Goal: Find specific page/section: Find specific page/section

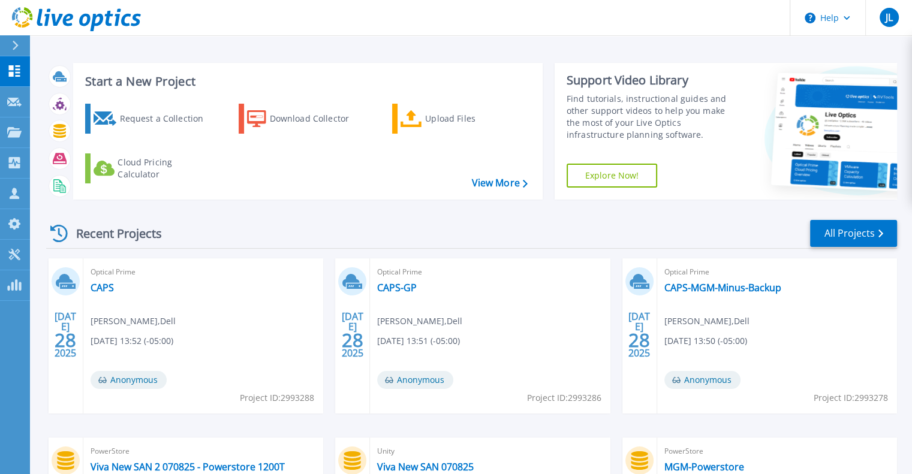
scroll to position [1, 0]
click at [61, 128] on p "Projects" at bounding box center [47, 133] width 32 height 31
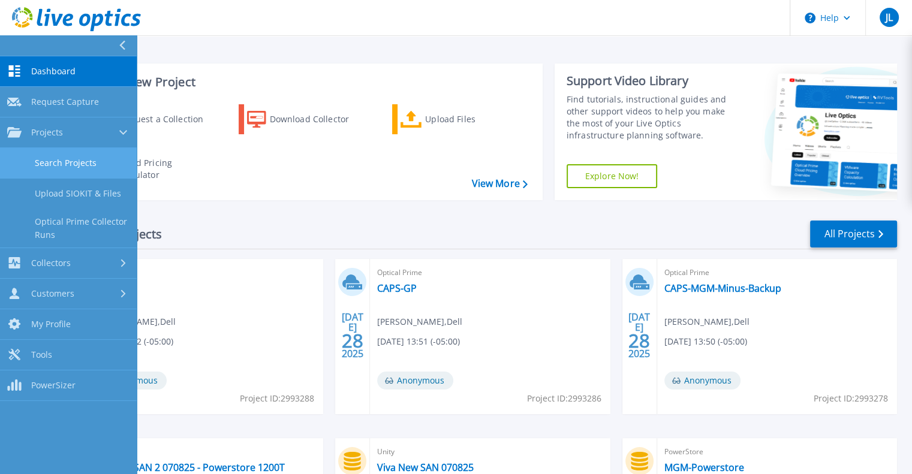
click at [72, 160] on link "Search Projects" at bounding box center [68, 163] width 137 height 31
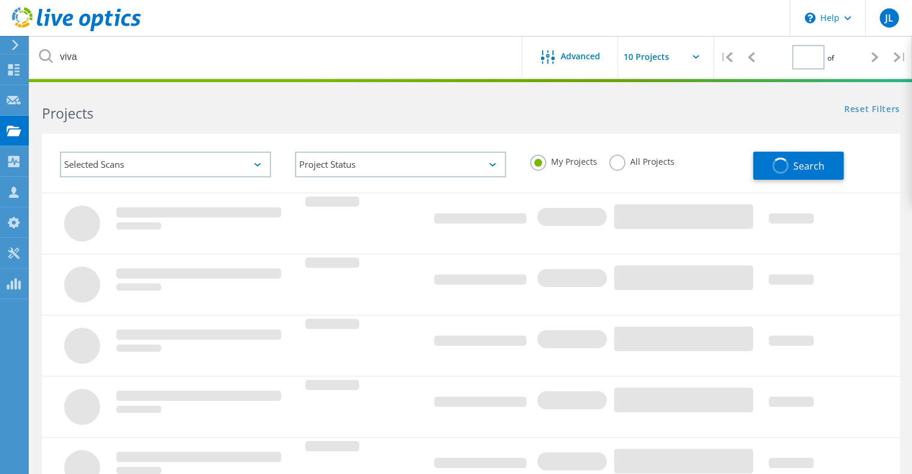
type input "1"
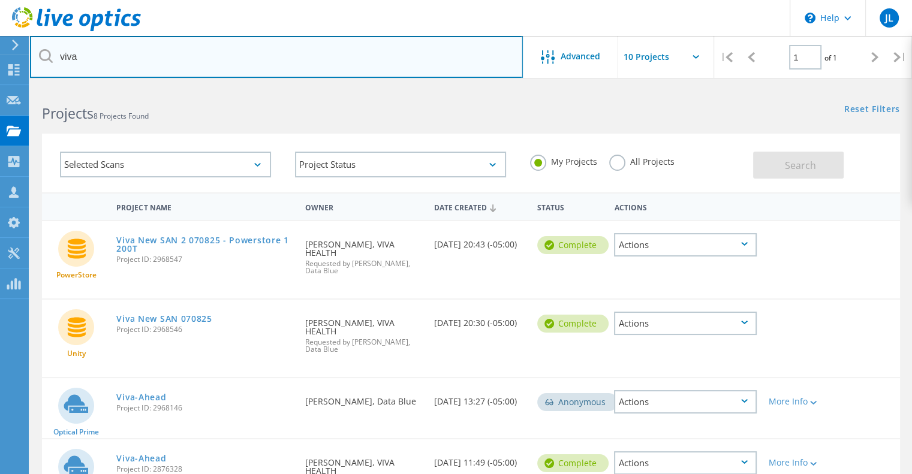
click at [86, 54] on input "viva" at bounding box center [276, 57] width 493 height 42
type input "v"
type input "rms"
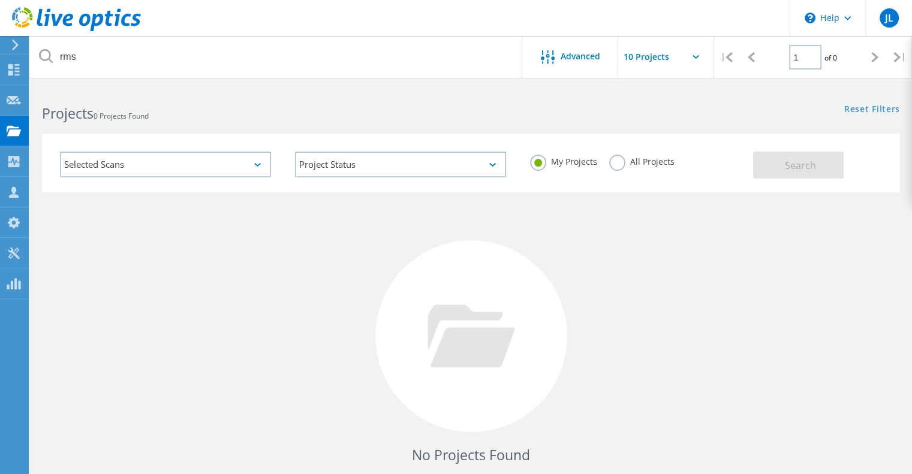
click at [254, 167] on div "Selected Scans" at bounding box center [165, 165] width 211 height 26
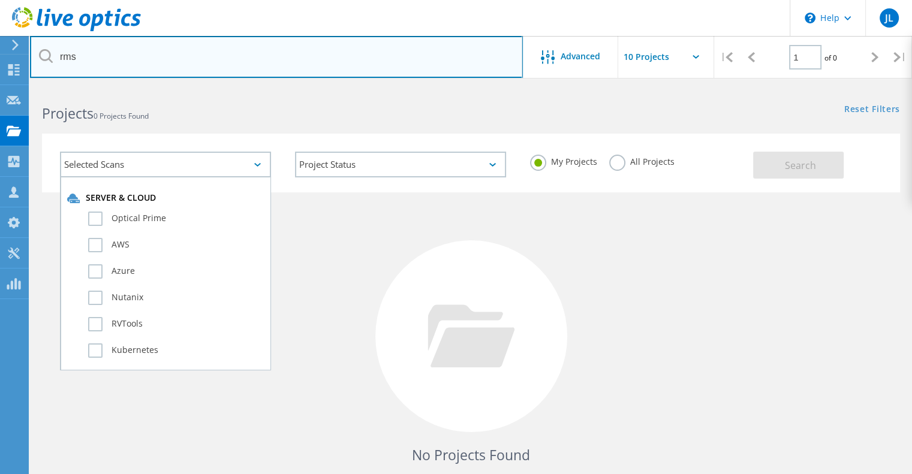
click at [199, 47] on input "rms" at bounding box center [276, 57] width 493 height 42
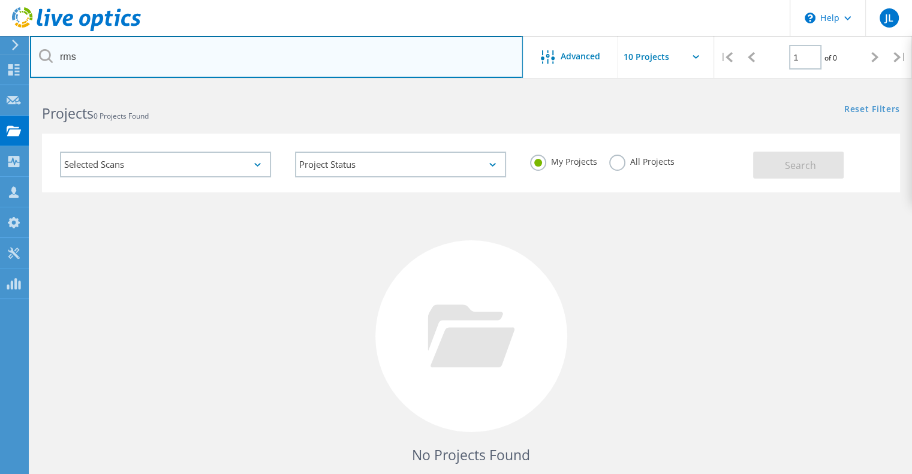
drag, startPoint x: 205, startPoint y: 49, endPoint x: 37, endPoint y: 50, distance: 168.0
click at [37, 50] on input "rms" at bounding box center [276, 57] width 493 height 42
click at [290, 68] on input "[GEOGRAPHIC_DATA]" at bounding box center [276, 57] width 493 height 42
drag, startPoint x: 263, startPoint y: 59, endPoint x: 0, endPoint y: 11, distance: 267.7
click at [0, 87] on div "\n Help Explore Helpful Articles Contact Support JL Channel Partner [PERSON_NAM…" at bounding box center [456, 319] width 912 height 465
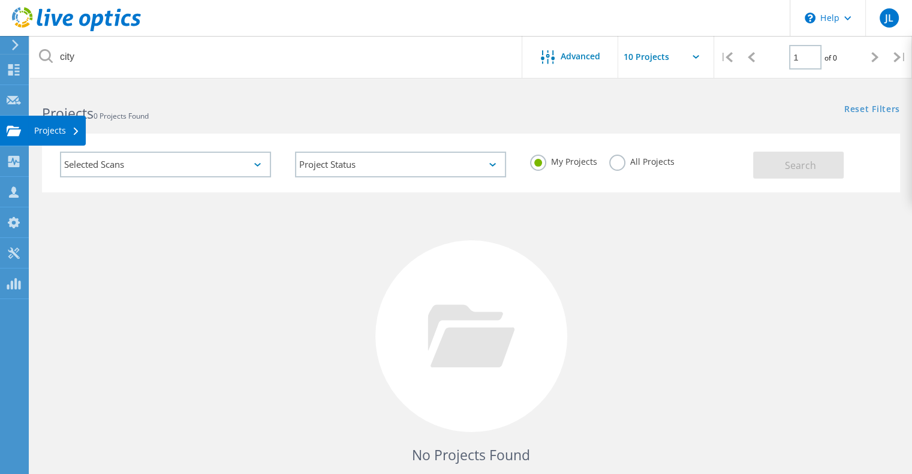
click at [57, 135] on div "Projects" at bounding box center [57, 131] width 46 height 8
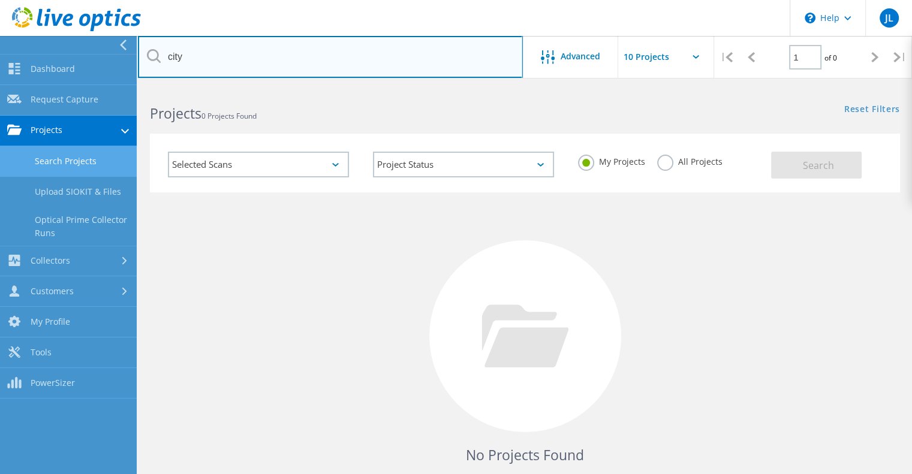
click at [241, 50] on input "city" at bounding box center [330, 57] width 385 height 42
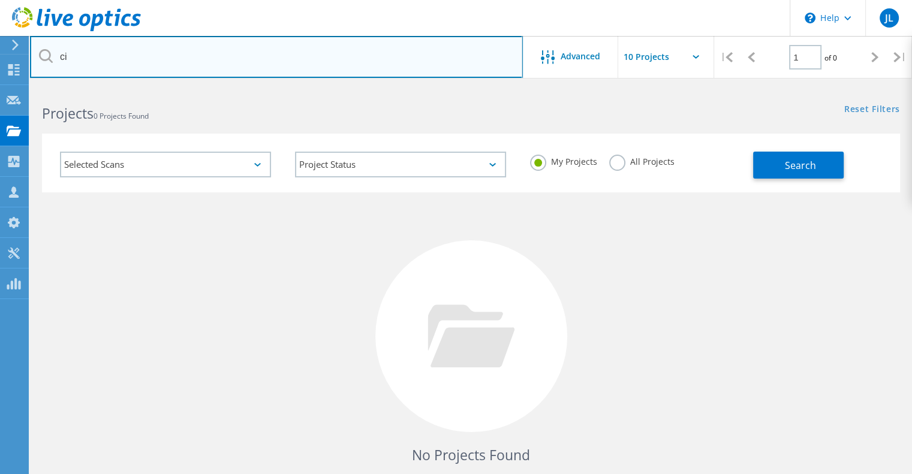
type input "c"
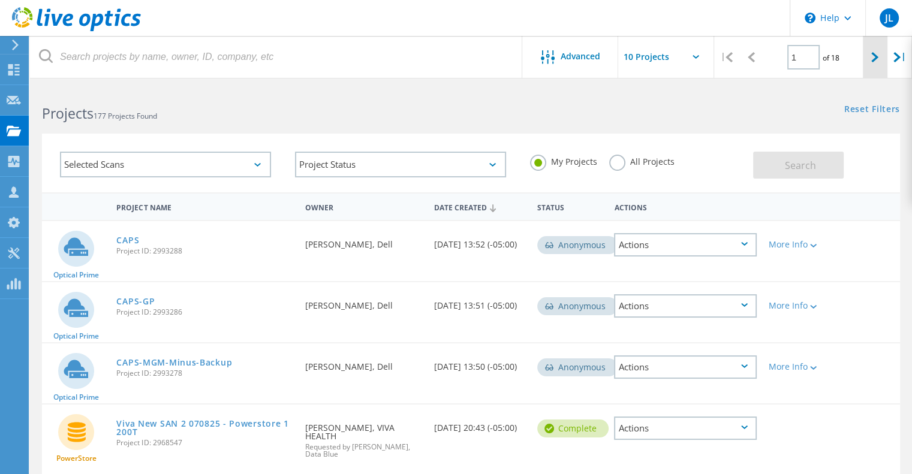
click at [877, 49] on div at bounding box center [875, 57] width 25 height 43
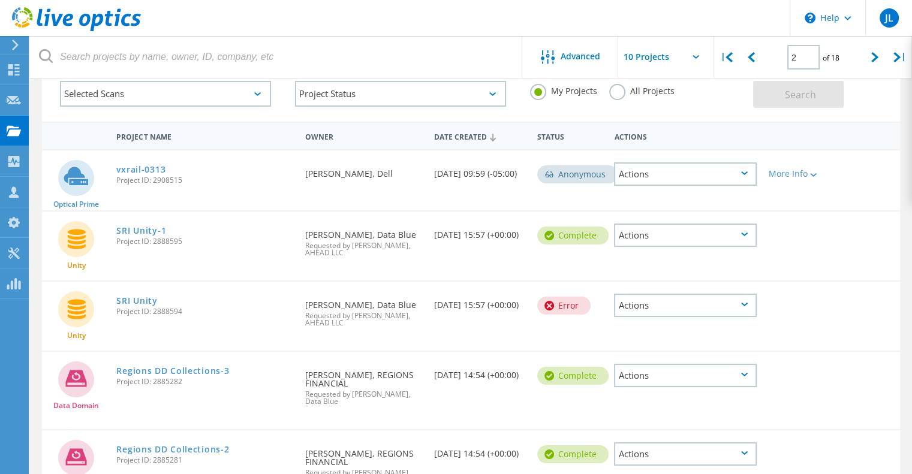
scroll to position [58, 0]
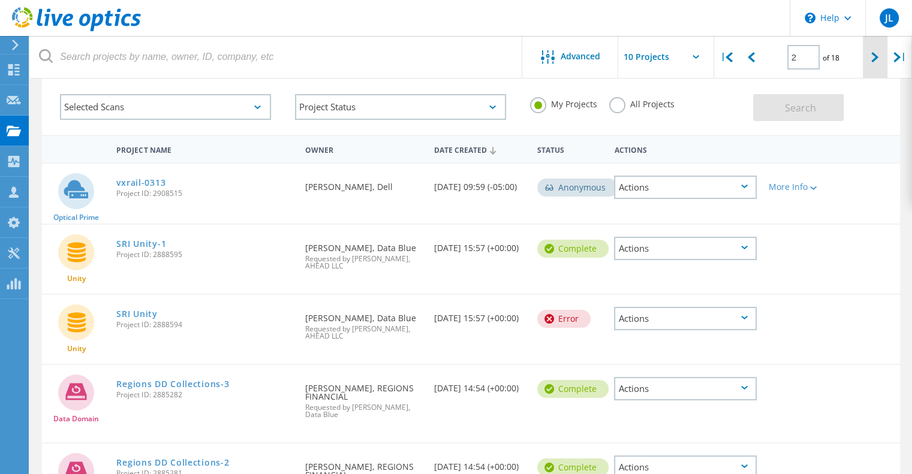
click at [876, 48] on div at bounding box center [875, 57] width 25 height 43
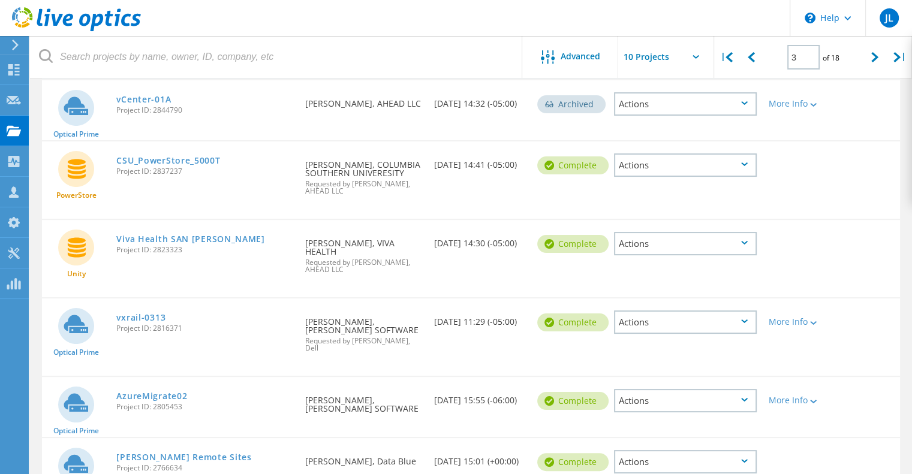
scroll to position [0, 0]
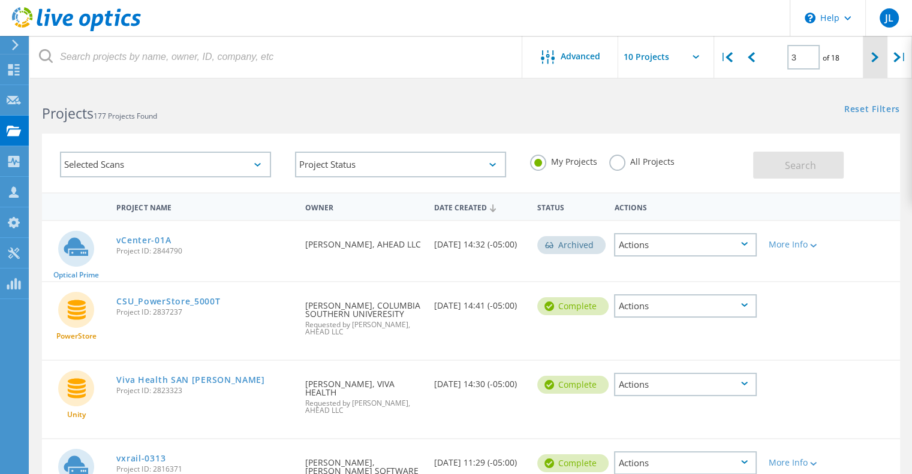
click at [868, 58] on div at bounding box center [875, 57] width 25 height 43
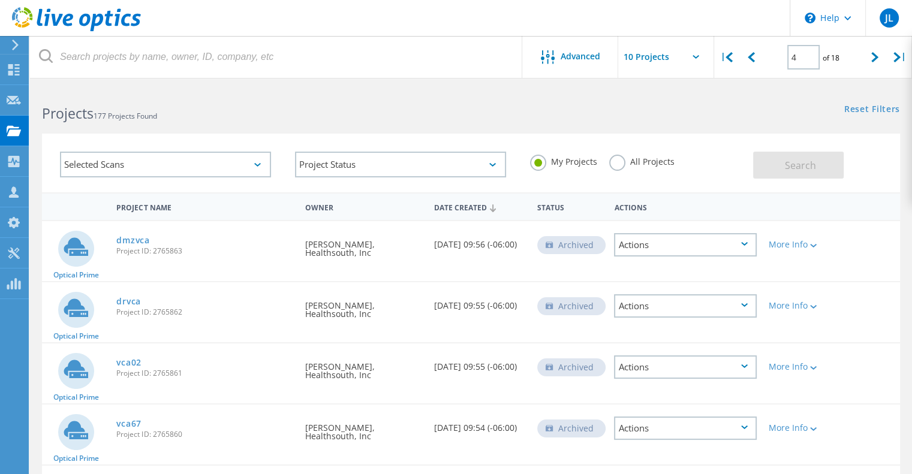
click at [861, 64] on div "4 of 18" at bounding box center [813, 53] width 99 height 34
drag, startPoint x: 870, startPoint y: 64, endPoint x: 863, endPoint y: 74, distance: 12.0
click at [863, 74] on div at bounding box center [875, 57] width 25 height 43
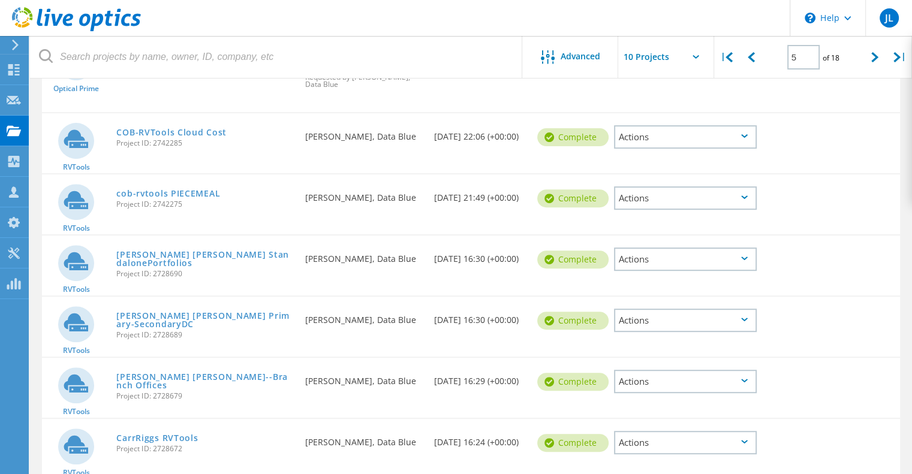
scroll to position [438, 0]
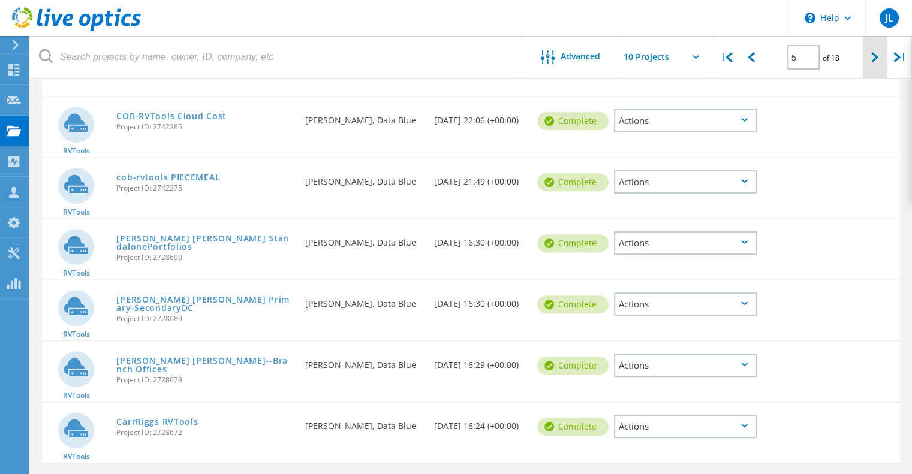
click at [869, 56] on div at bounding box center [875, 57] width 25 height 43
type input "6"
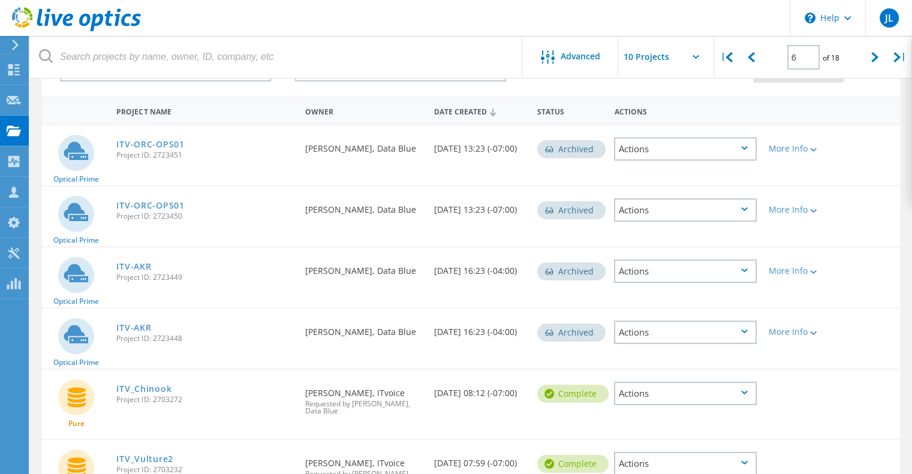
scroll to position [0, 0]
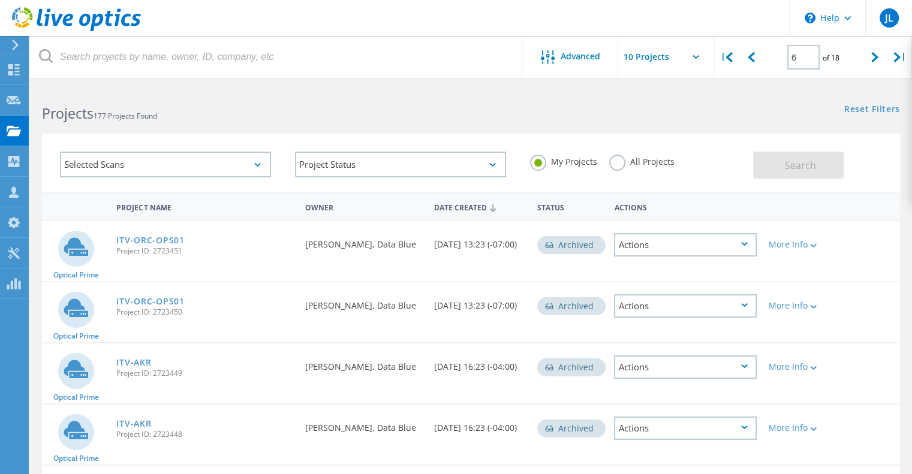
click at [621, 163] on label "All Projects" at bounding box center [641, 160] width 65 height 11
click at [0, 0] on input "All Projects" at bounding box center [0, 0] width 0 height 0
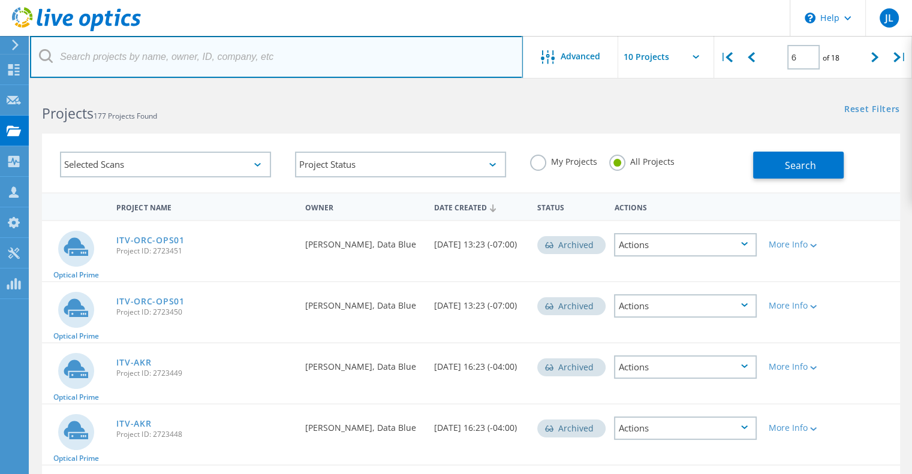
click at [191, 62] on input "text" at bounding box center [276, 57] width 493 height 42
type input "[GEOGRAPHIC_DATA]"
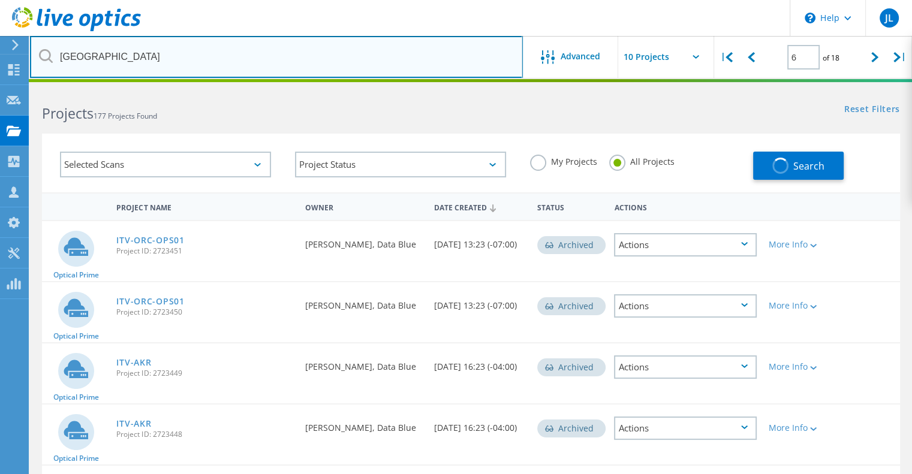
type input "1"
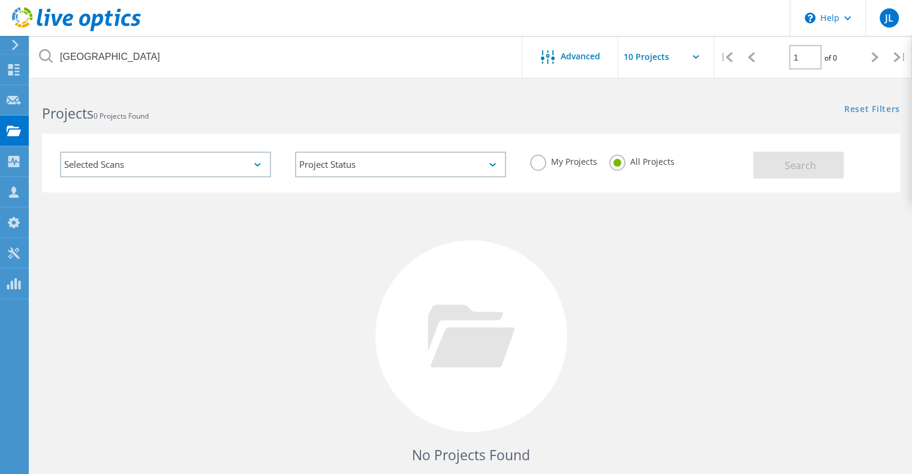
click at [255, 163] on icon at bounding box center [257, 165] width 7 height 4
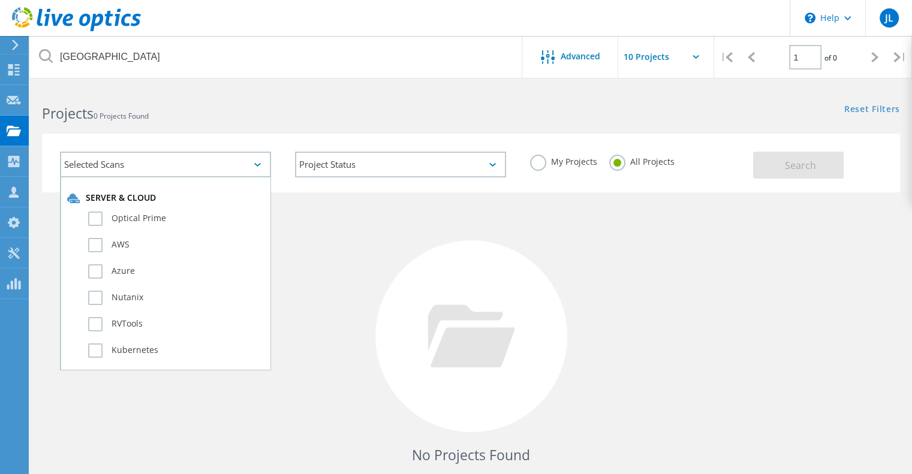
click at [263, 101] on div "Projects 0 Projects Found" at bounding box center [250, 103] width 441 height 32
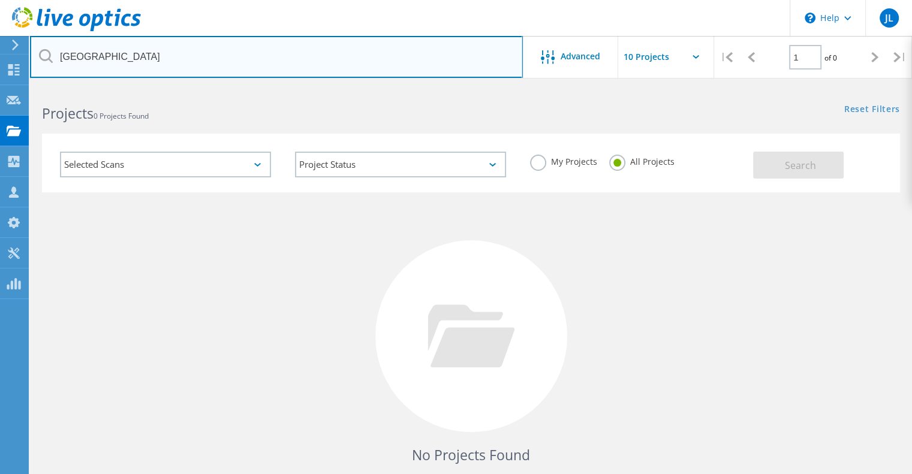
drag, startPoint x: 286, startPoint y: 61, endPoint x: 0, endPoint y: 29, distance: 287.9
click at [0, 87] on div "\n Help Explore Helpful Articles Contact Support JL Channel Partner [PERSON_NAM…" at bounding box center [456, 319] width 912 height 465
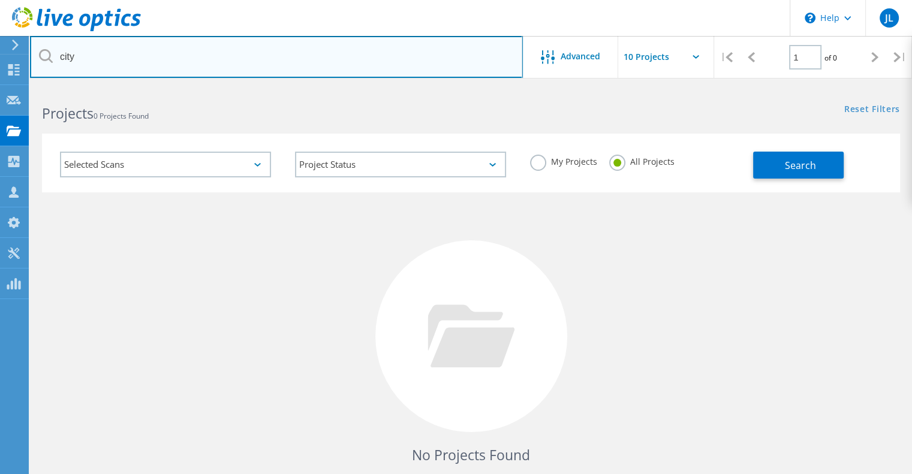
type input "city"
